Goal: Find specific page/section: Find specific page/section

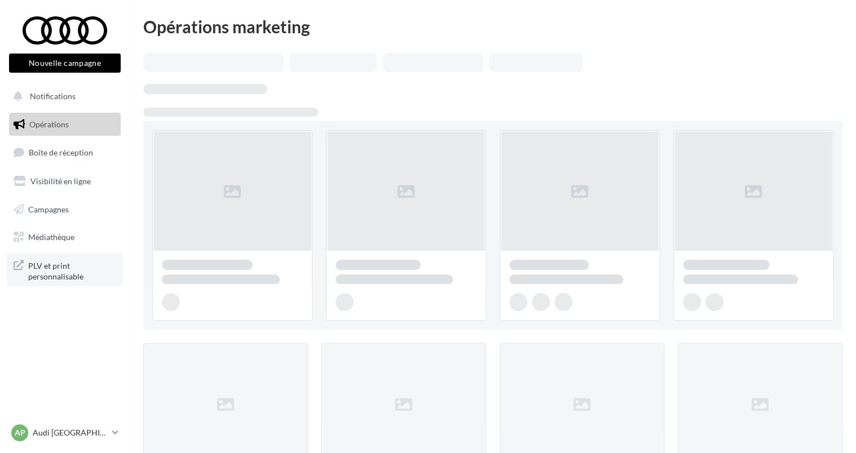
click at [54, 273] on span "PLV et print personnalisable" at bounding box center [72, 270] width 88 height 24
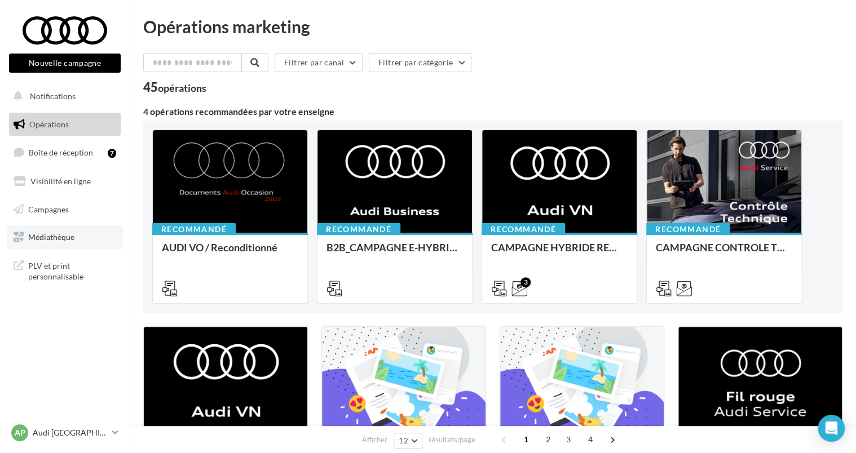
click at [27, 237] on link "Médiathèque" at bounding box center [65, 238] width 116 height 24
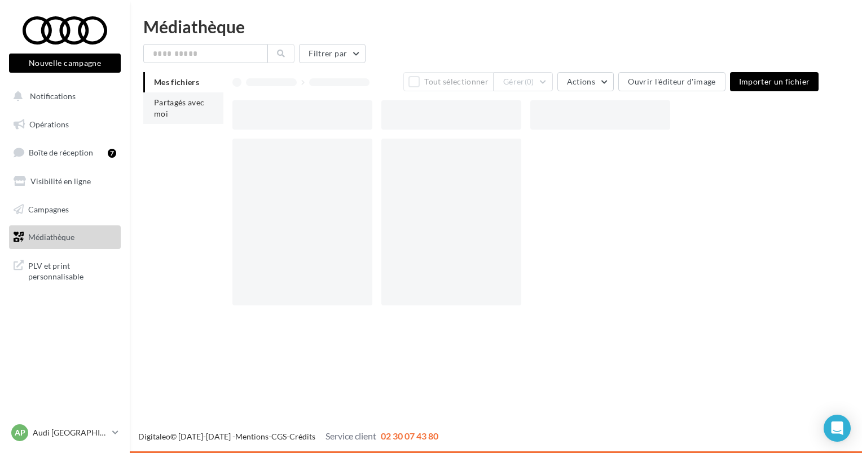
click at [169, 101] on span "Partagés avec moi" at bounding box center [179, 108] width 51 height 21
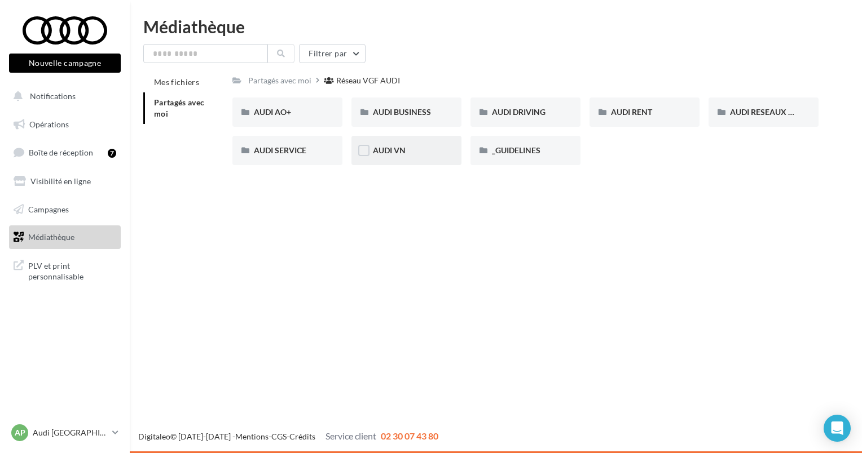
click at [429, 145] on div "AUDI VN" at bounding box center [406, 150] width 67 height 11
